Goal: Task Accomplishment & Management: Use online tool/utility

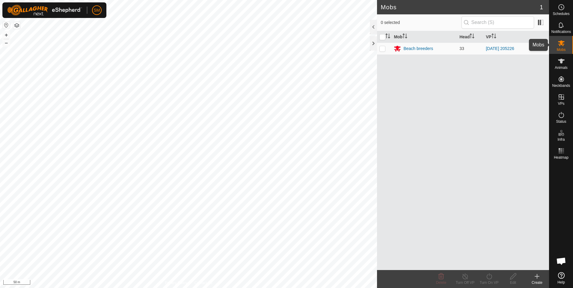
click at [561, 47] on es-mob-svg-icon at bounding box center [561, 43] width 11 height 10
click at [383, 49] on p-checkbox at bounding box center [382, 48] width 6 height 5
checkbox input "true"
click at [513, 279] on icon at bounding box center [512, 276] width 7 height 7
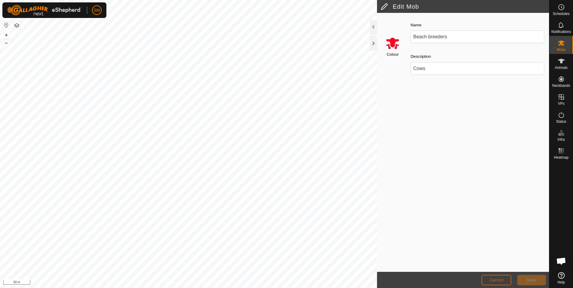
click at [496, 278] on span "Cancel" at bounding box center [496, 280] width 14 height 5
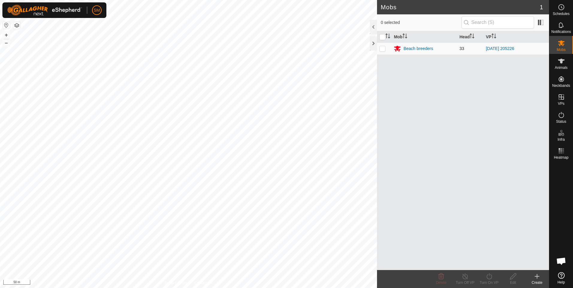
click at [382, 48] on p-checkbox at bounding box center [382, 48] width 6 height 5
checkbox input "true"
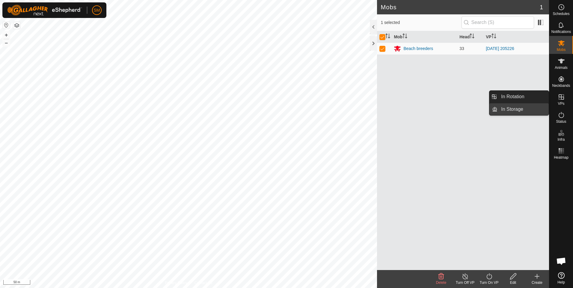
click at [524, 108] on link "In Storage" at bounding box center [522, 109] width 51 height 12
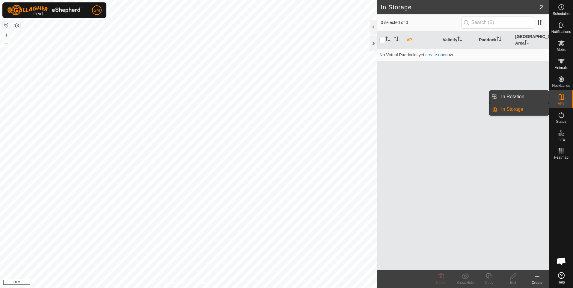
click at [516, 96] on link "In Rotation" at bounding box center [522, 97] width 51 height 12
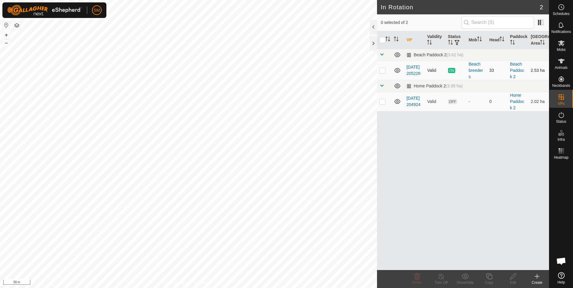
click at [381, 70] on p-checkbox at bounding box center [382, 70] width 6 height 5
checkbox input "true"
click at [490, 276] on icon at bounding box center [488, 276] width 7 height 7
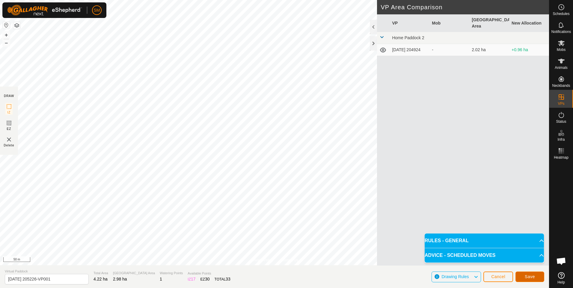
click at [525, 276] on span "Save" at bounding box center [530, 276] width 10 height 5
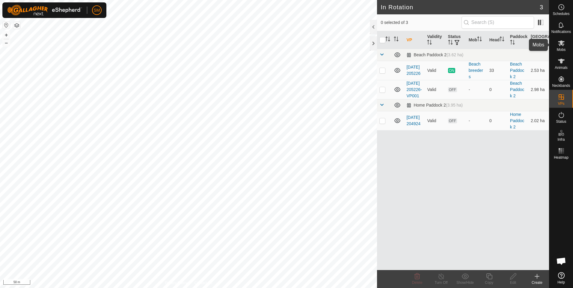
click at [560, 44] on icon at bounding box center [561, 43] width 7 height 6
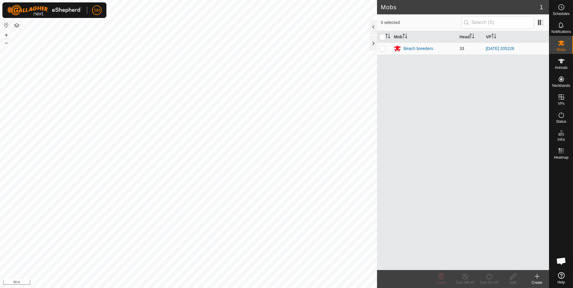
click at [382, 48] on p-checkbox at bounding box center [382, 48] width 6 height 5
checkbox input "true"
click at [487, 277] on icon at bounding box center [488, 276] width 7 height 7
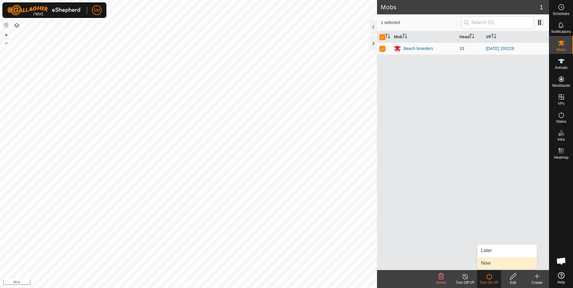
click at [486, 264] on link "Now" at bounding box center [506, 263] width 59 height 12
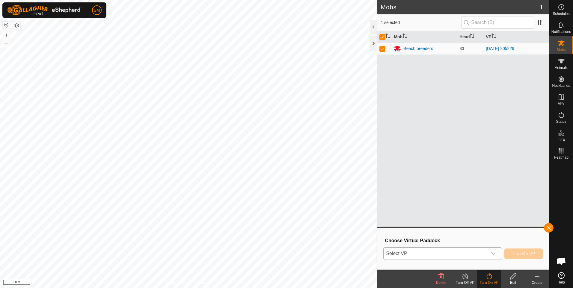
click at [494, 253] on icon "dropdown trigger" at bounding box center [493, 253] width 5 height 5
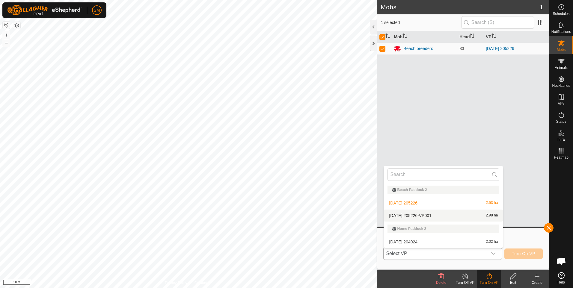
click at [416, 214] on li "[DATE] 205226-VP001 2.98 ha" at bounding box center [443, 216] width 119 height 12
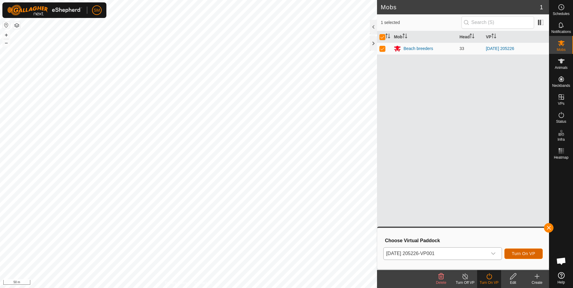
click at [522, 253] on span "Turn On VP" at bounding box center [523, 253] width 23 height 5
